Goal: Navigation & Orientation: Find specific page/section

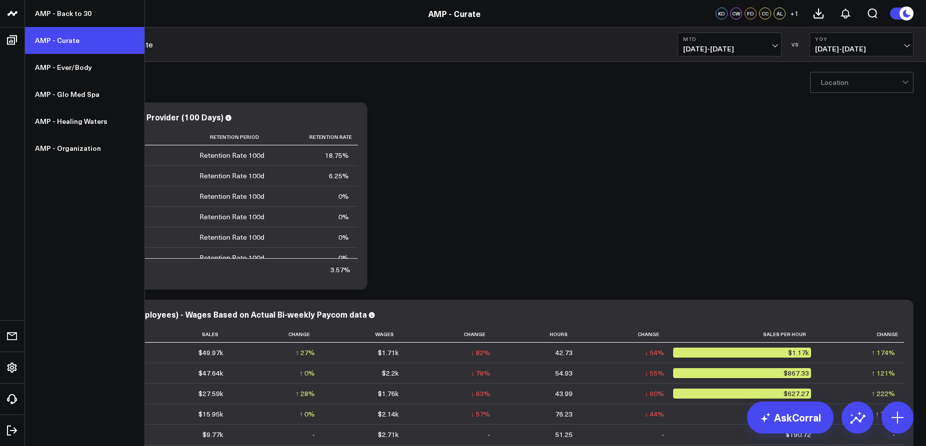
click at [44, 40] on link "AMP - Curate" at bounding box center [84, 40] width 119 height 27
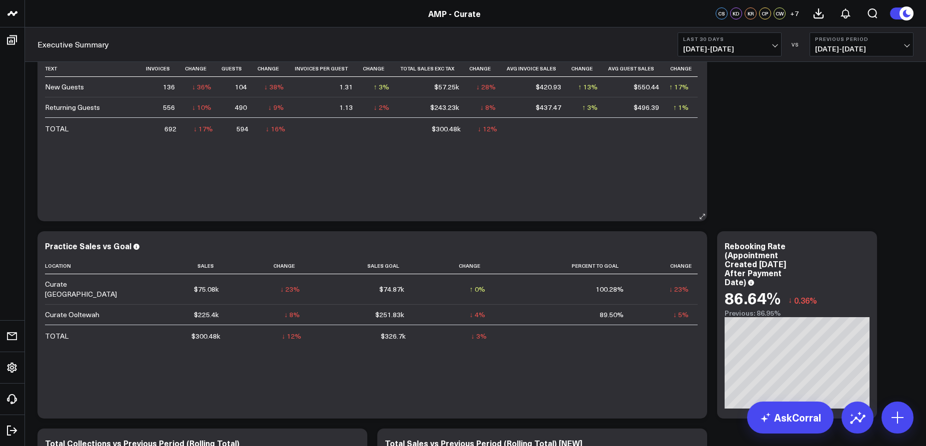
scroll to position [69, 0]
click at [712, 45] on span "07/19/25 - 08/17/25" at bounding box center [729, 49] width 93 height 8
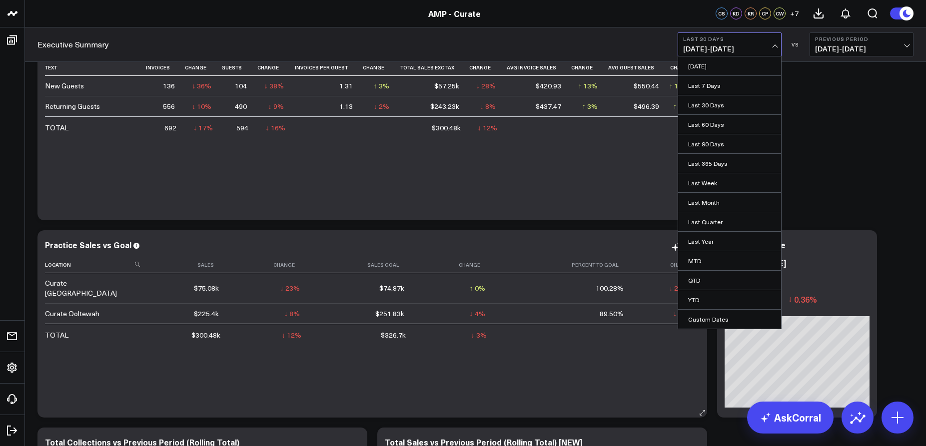
click at [696, 265] on link "MTD" at bounding box center [729, 260] width 103 height 19
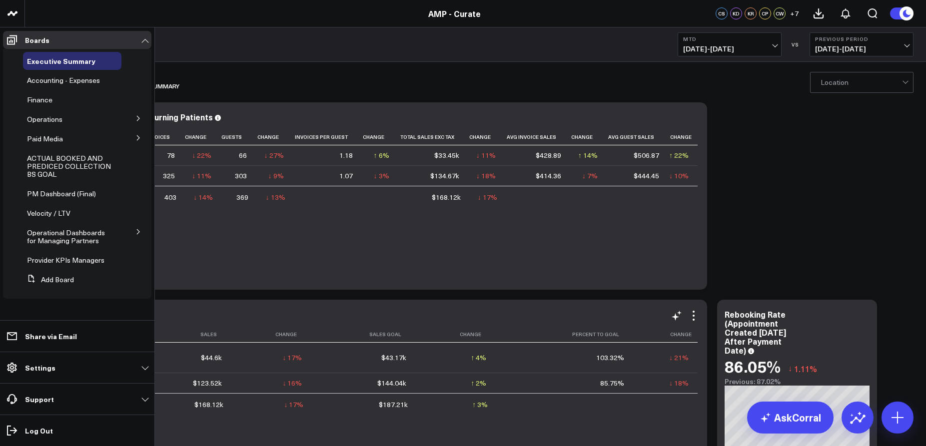
click at [138, 117] on icon at bounding box center [138, 118] width 2 height 5
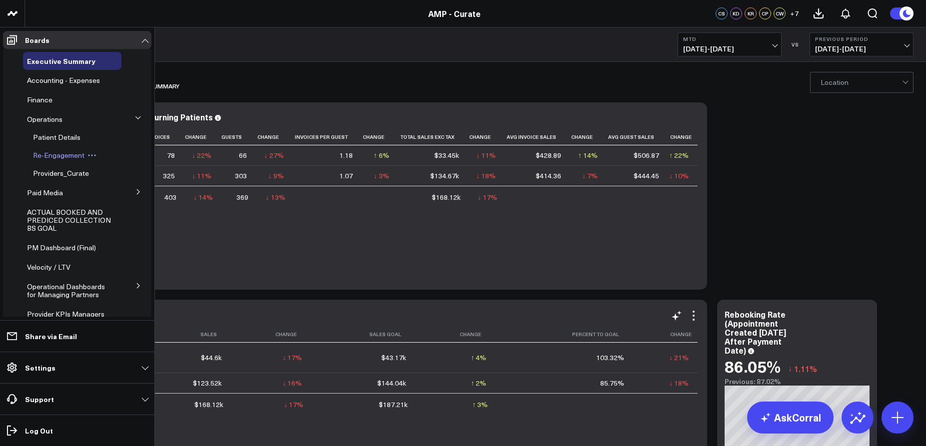
click at [58, 156] on span "Re-Engagement" at bounding box center [58, 154] width 51 height 9
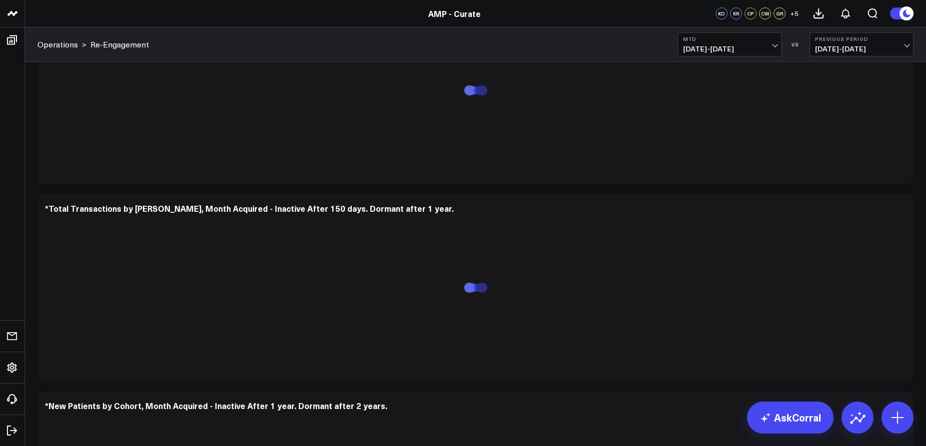
scroll to position [4733, 0]
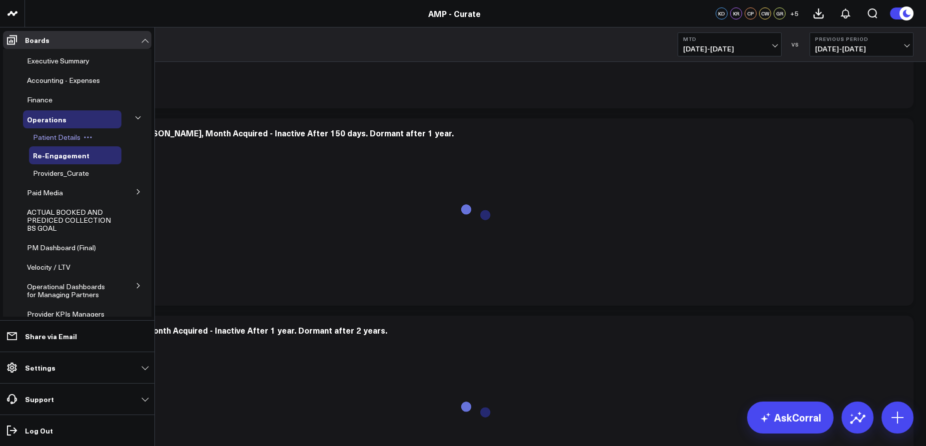
click at [65, 136] on span "Patient Details" at bounding box center [56, 136] width 47 height 9
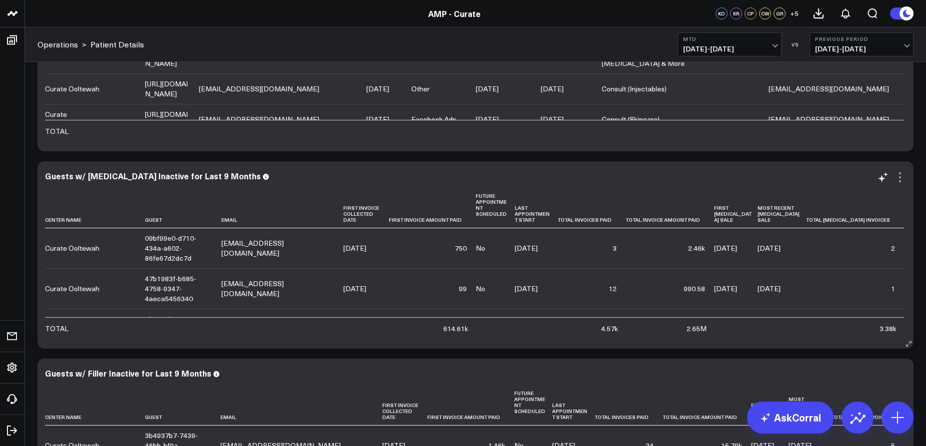
click at [903, 183] on icon at bounding box center [900, 177] width 12 height 12
